Goal: Information Seeking & Learning: Learn about a topic

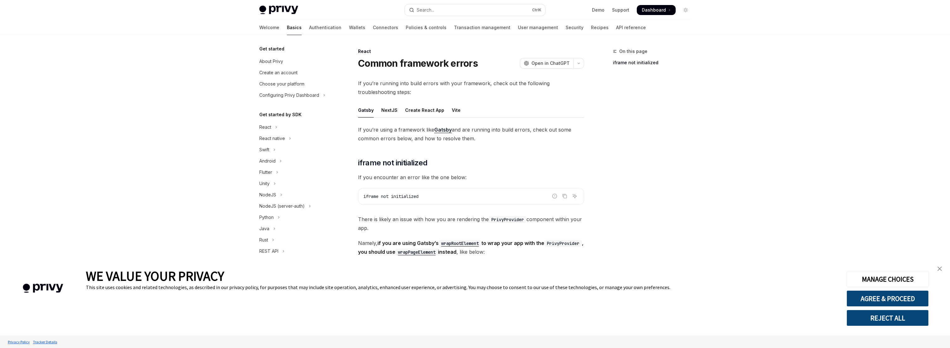
click at [900, 317] on button "REJECT ALL" at bounding box center [888, 318] width 82 height 16
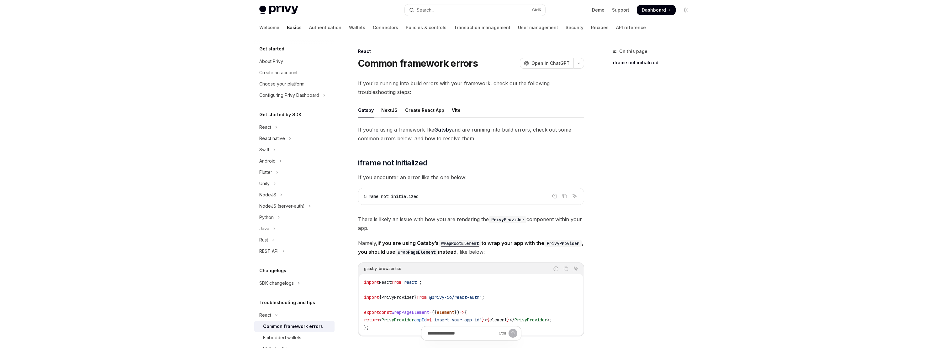
click at [390, 109] on div "NextJS" at bounding box center [389, 110] width 16 height 15
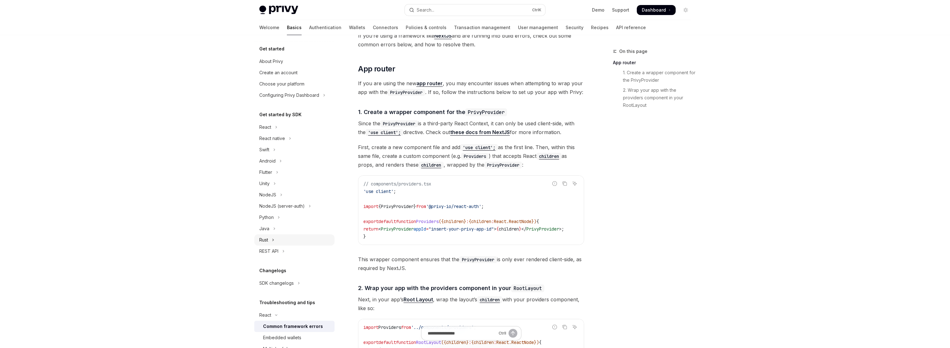
scroll to position [64, 0]
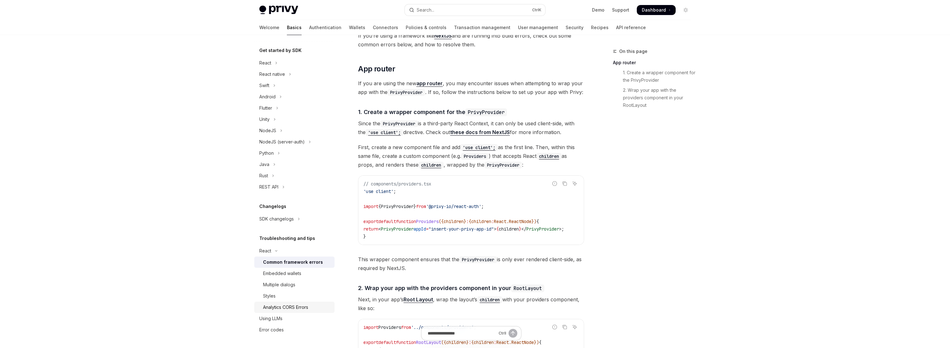
click at [279, 309] on div "Analytics CORS Errors" at bounding box center [285, 308] width 45 height 8
type textarea "*"
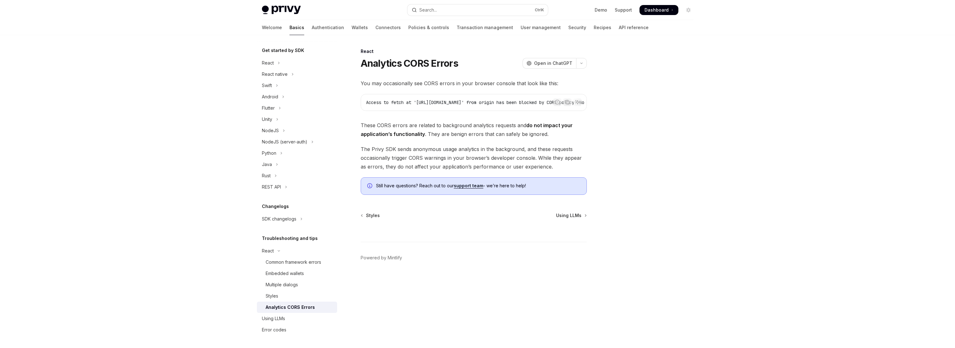
drag, startPoint x: 463, startPoint y: 64, endPoint x: 403, endPoint y: 63, distance: 59.6
click at [403, 63] on div "Analytics CORS Errors OpenAI Open in ChatGPT" at bounding box center [474, 63] width 226 height 11
copy h1 "CORS Errors"
